Goal: Information Seeking & Learning: Learn about a topic

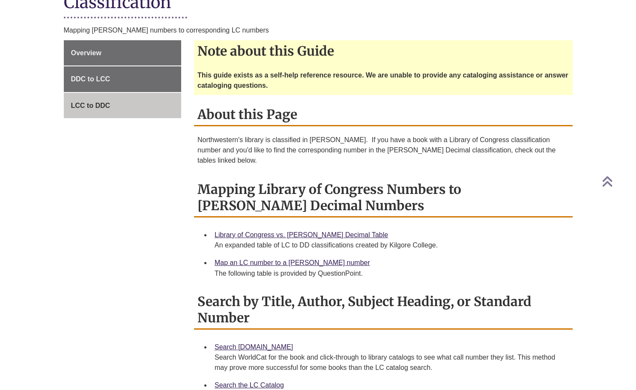
scroll to position [259, 0]
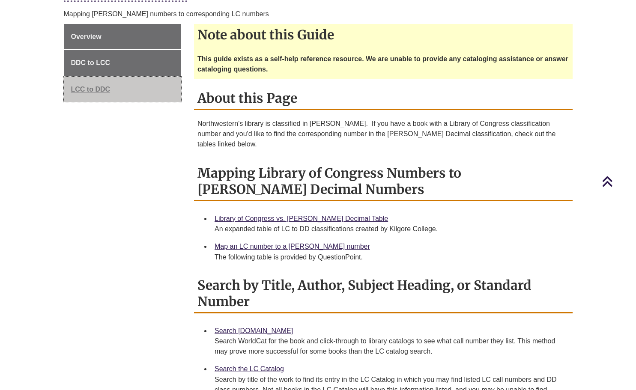
click at [102, 86] on span "LCC to DDC" at bounding box center [90, 89] width 39 height 7
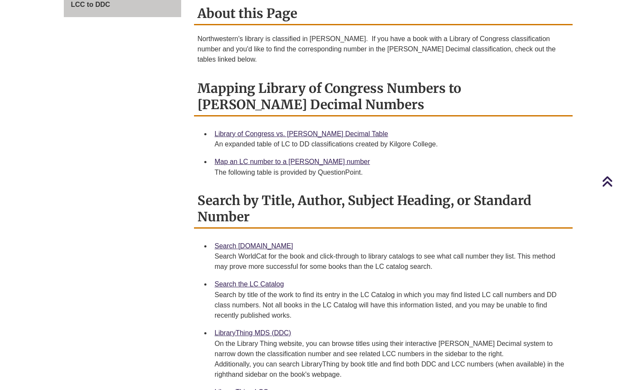
scroll to position [345, 0]
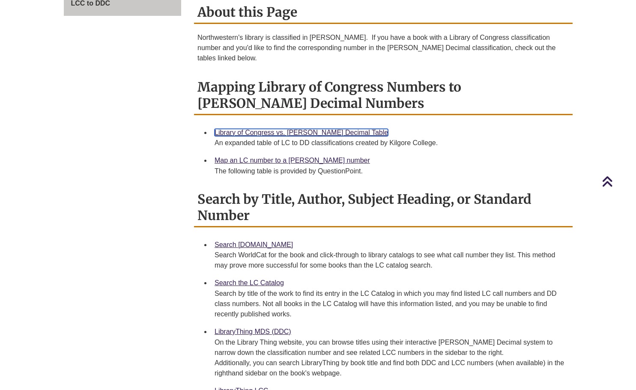
click at [266, 129] on link "Library of Congress vs. [PERSON_NAME] Decimal Table" at bounding box center [302, 132] width 174 height 7
click at [242, 279] on link "Search the LC Catalog" at bounding box center [249, 282] width 69 height 7
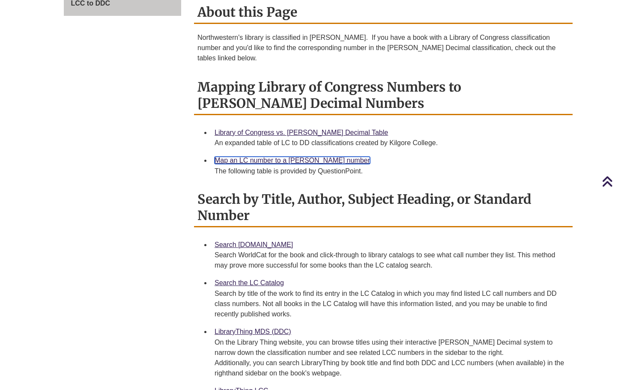
click at [255, 157] on link "Map an LC number to a [PERSON_NAME] number" at bounding box center [293, 160] width 156 height 7
